Goal: Use online tool/utility: Utilize a website feature to perform a specific function

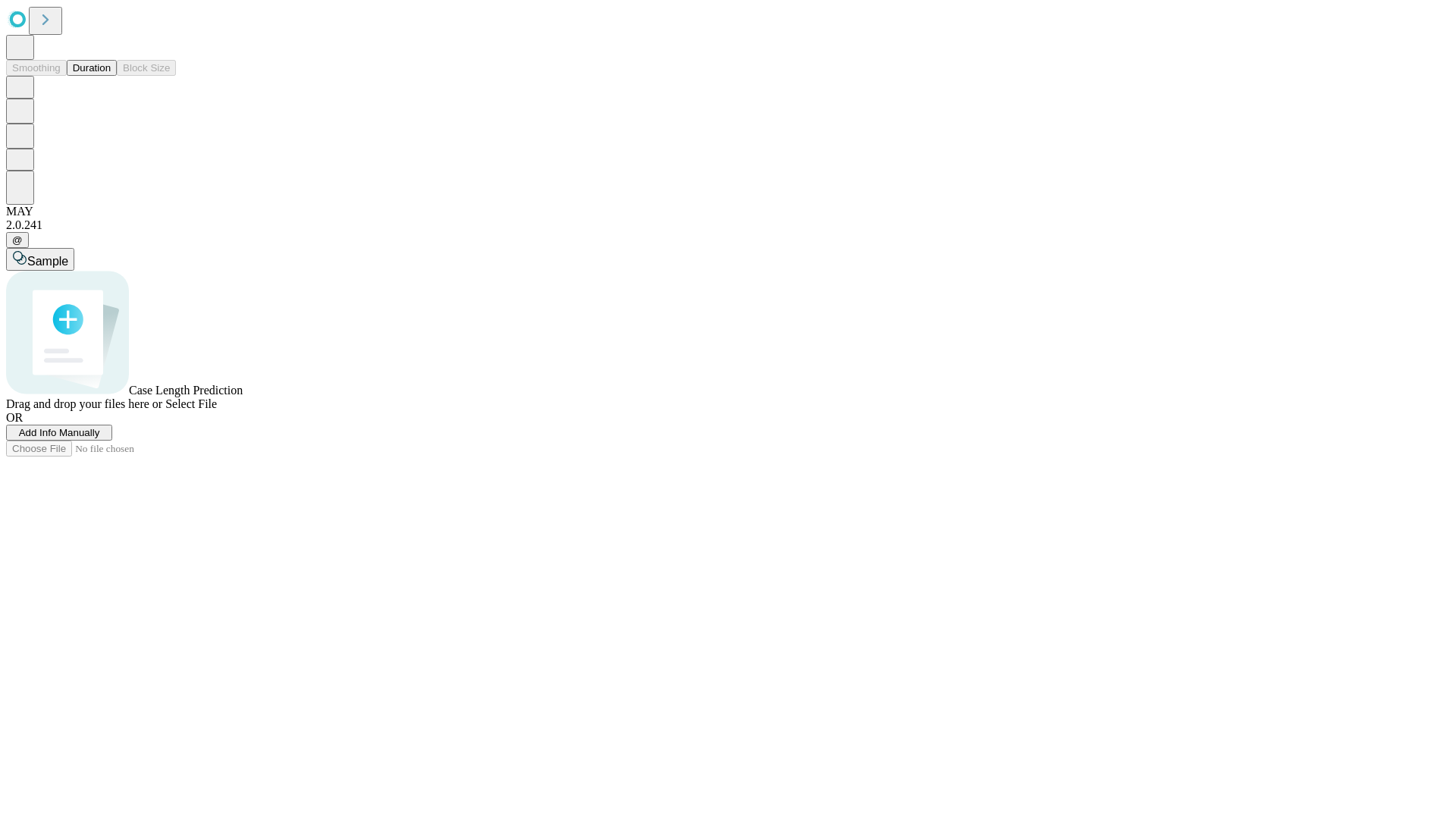
click at [111, 76] on button "Duration" at bounding box center [92, 68] width 50 height 16
click at [100, 439] on span "Add Info Manually" at bounding box center [59, 433] width 81 height 12
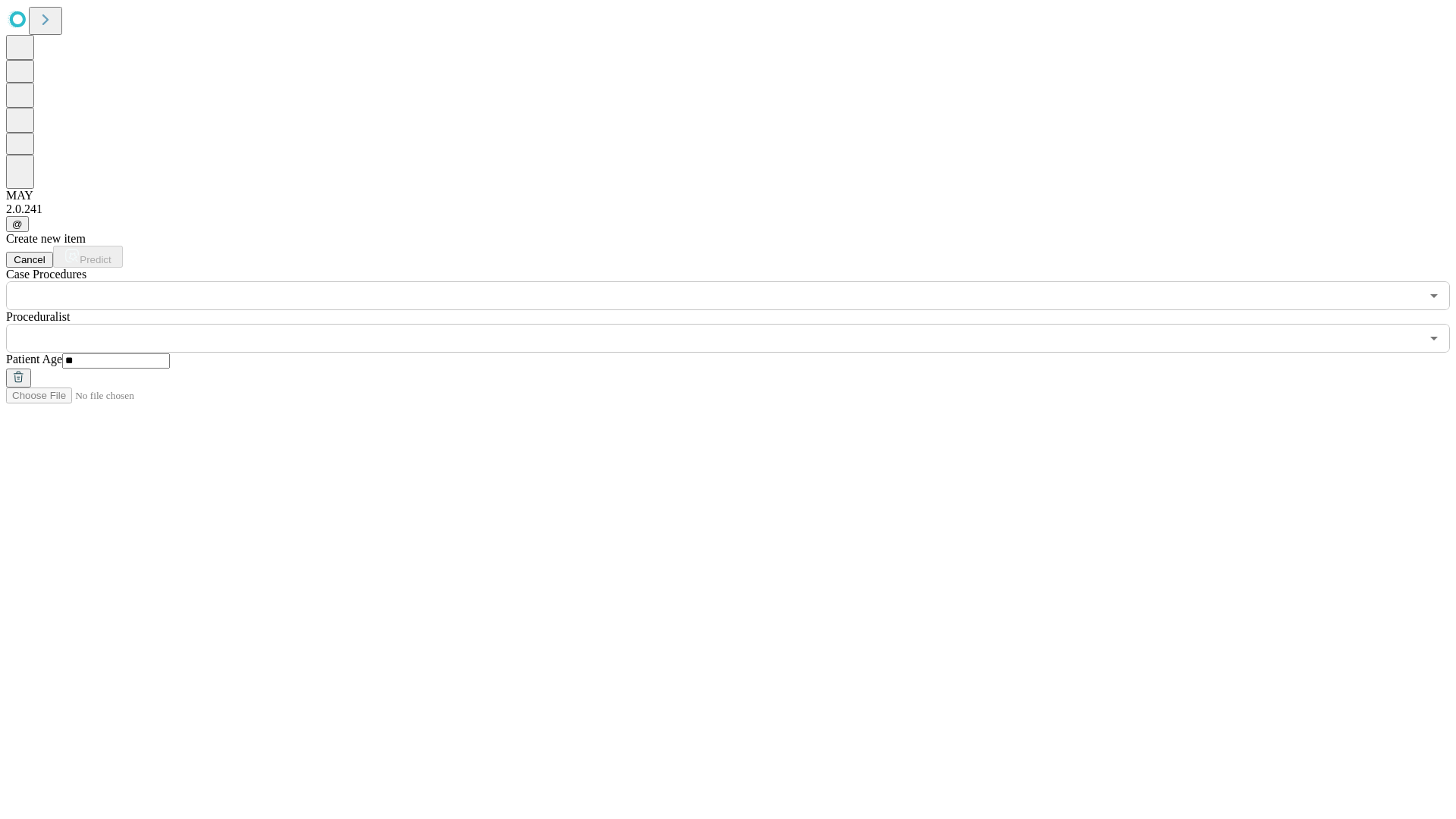
type input "**"
click at [739, 324] on input "text" at bounding box center [713, 338] width 1414 height 29
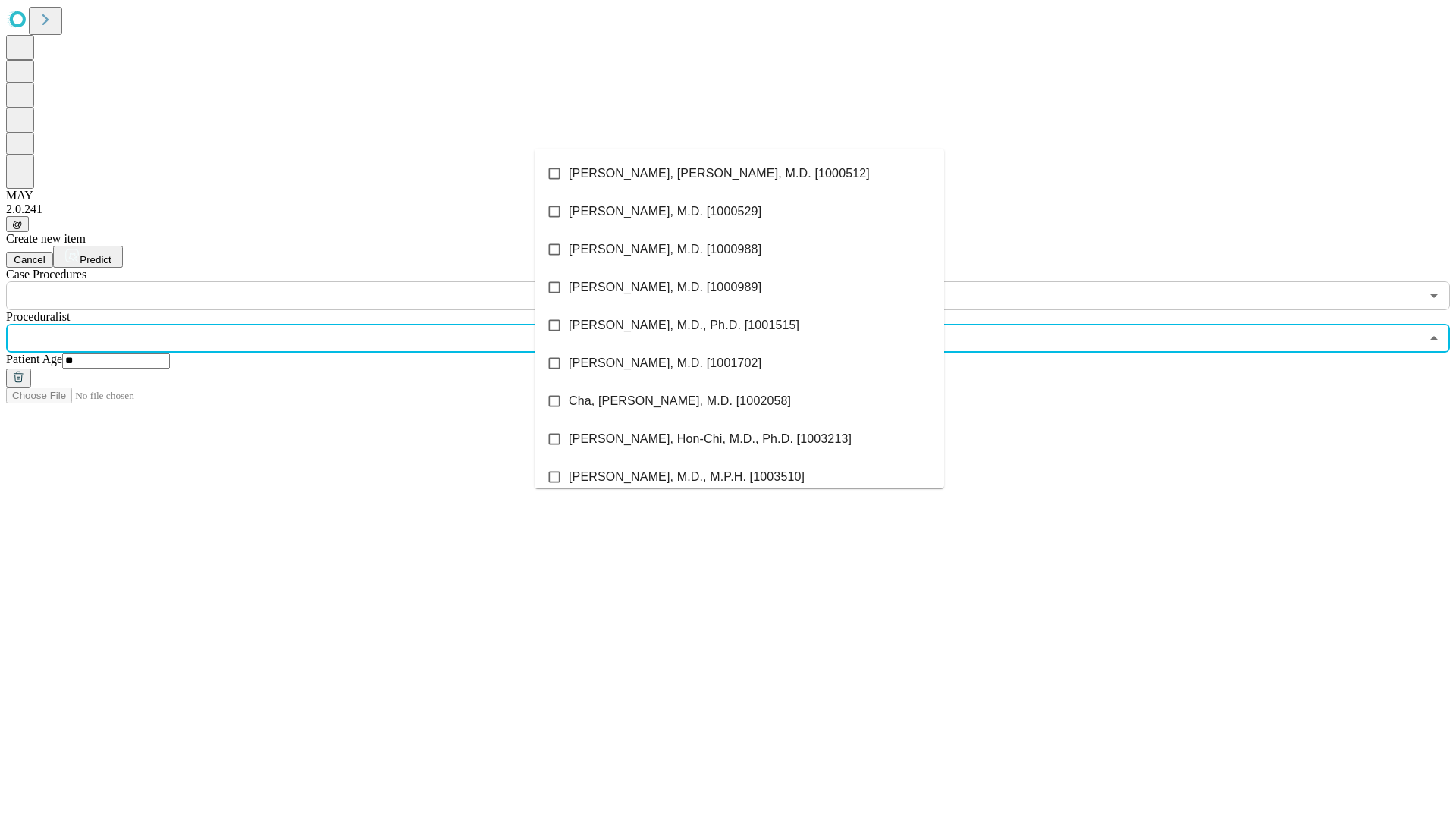
click at [740, 173] on li "[PERSON_NAME], [PERSON_NAME], M.D. [1000512]" at bounding box center [739, 173] width 409 height 38
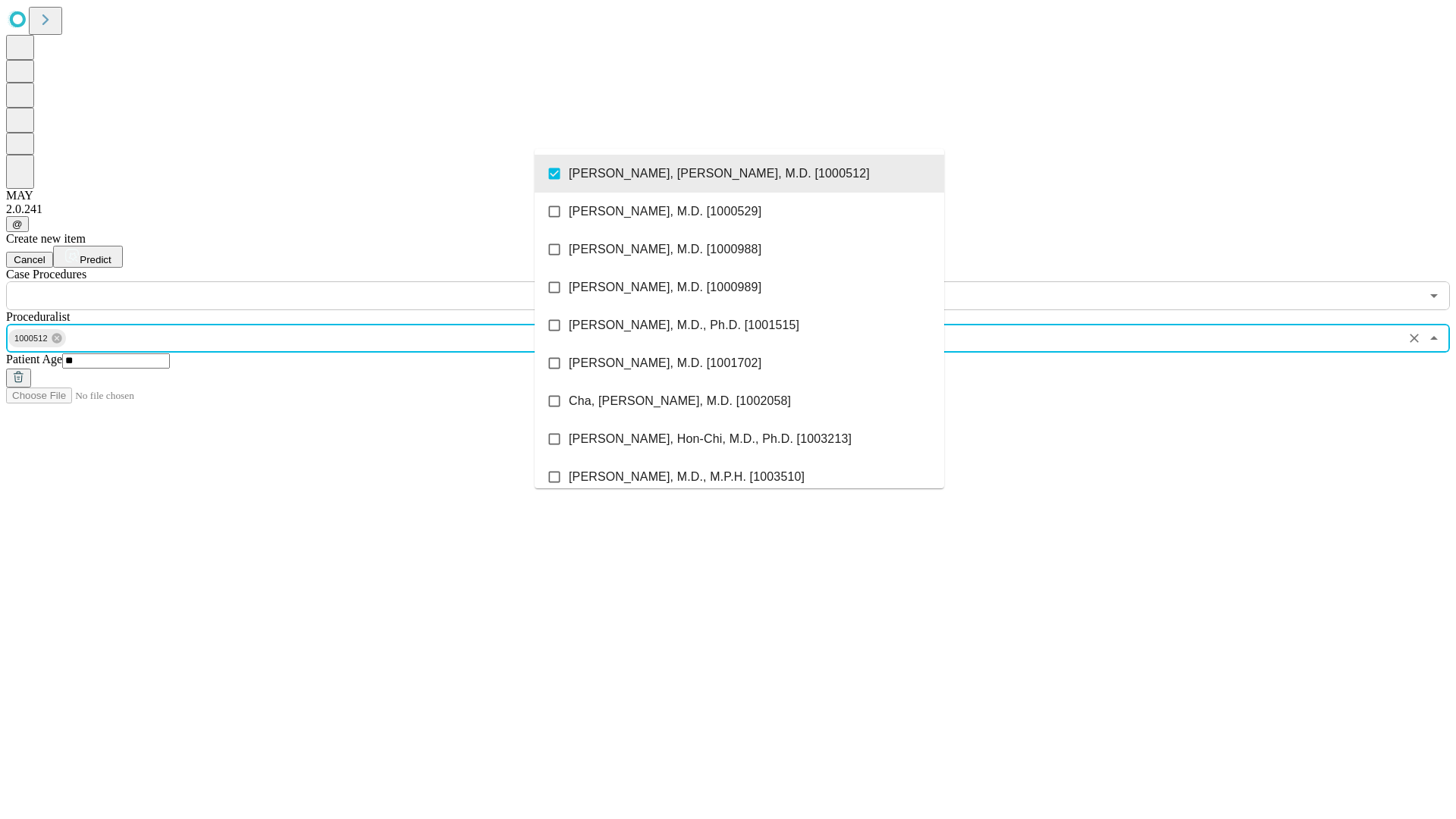
click at [319, 281] on input "text" at bounding box center [713, 295] width 1414 height 29
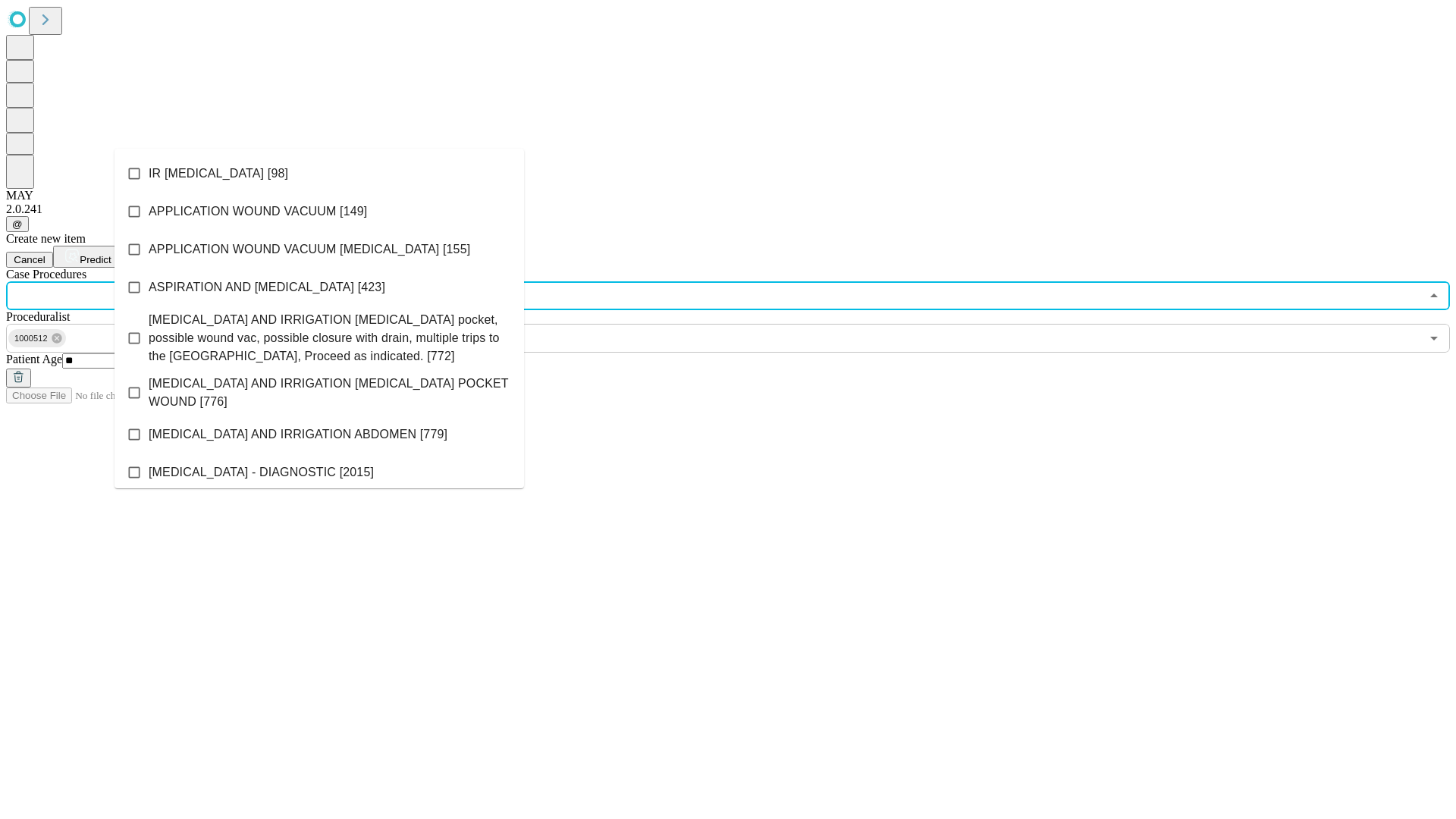
click at [319, 173] on li "IR [MEDICAL_DATA] [98]" at bounding box center [319, 173] width 409 height 38
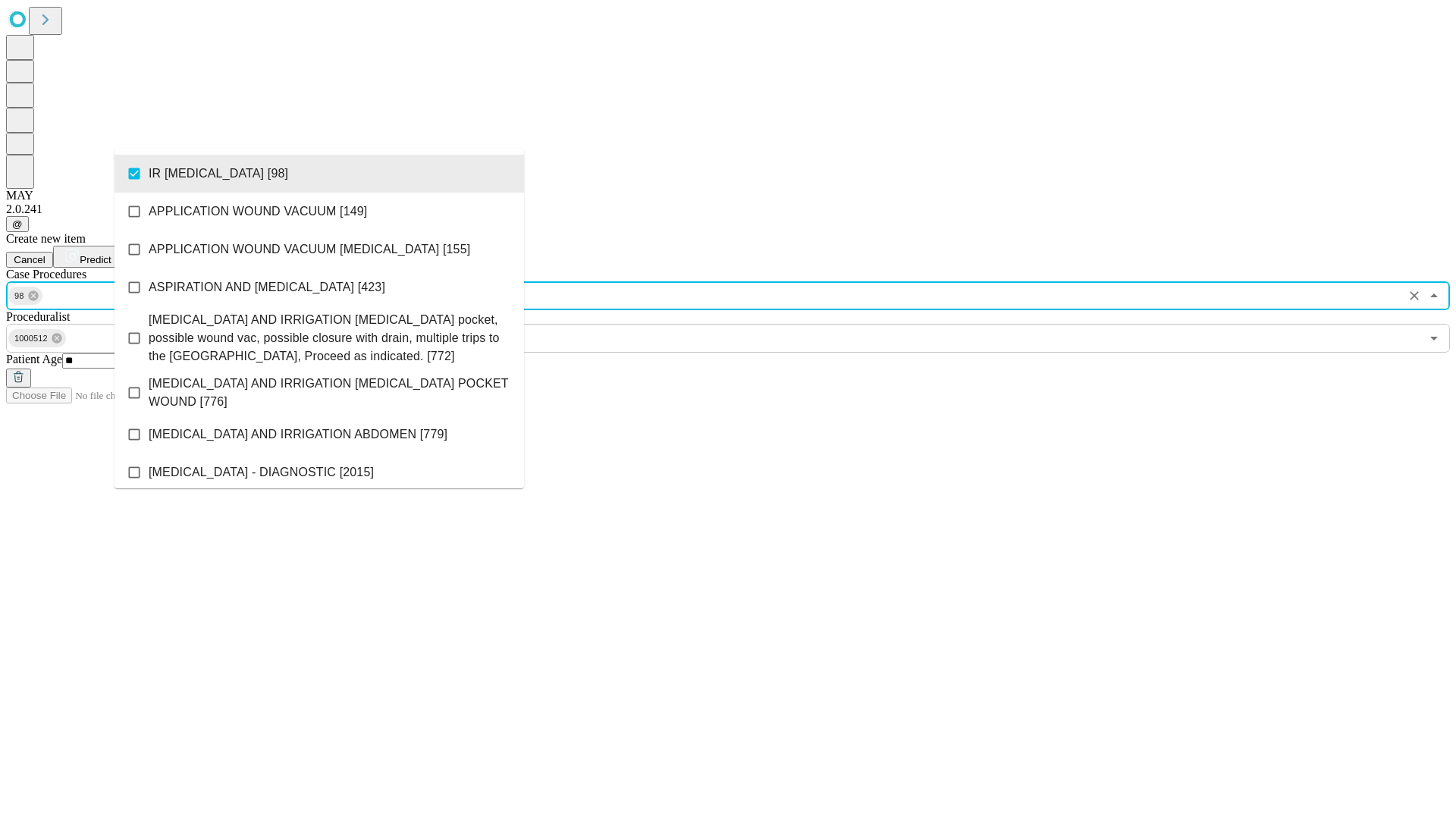
click at [111, 254] on span "Predict" at bounding box center [95, 260] width 31 height 12
